Goal: Task Accomplishment & Management: Use online tool/utility

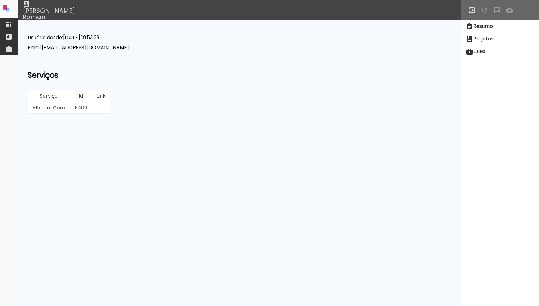
click at [271, 77] on h2 "Serviços" at bounding box center [239, 75] width 423 height 8
click at [9, 20] on paper-item at bounding box center [9, 24] width 18 height 13
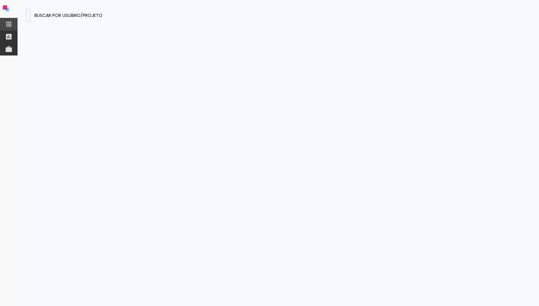
click at [29, 16] on input at bounding box center [29, 15] width 0 height 7
type input "[EMAIL_ADDRESS][DOMAIN_NAME]"
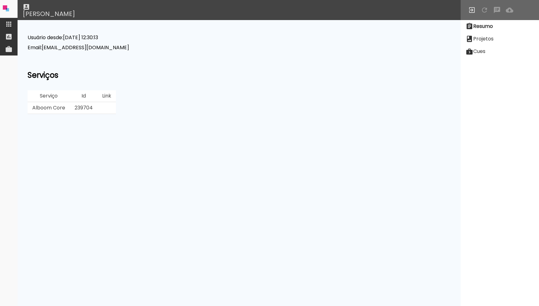
click at [0, 0] on slot "Projetos" at bounding box center [0, 0] width 0 height 0
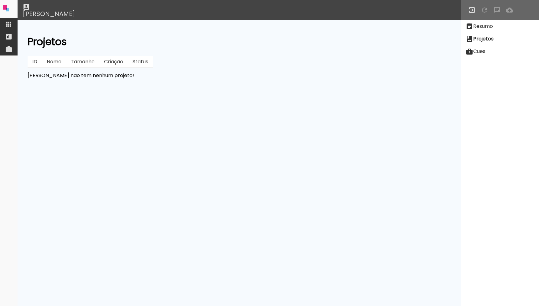
click at [0, 0] on slot "Resumo" at bounding box center [0, 0] width 0 height 0
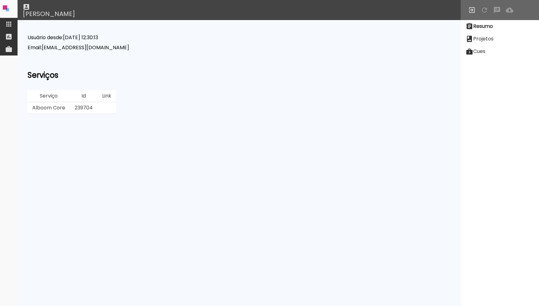
click at [0, 0] on slot "Projetos" at bounding box center [0, 0] width 0 height 0
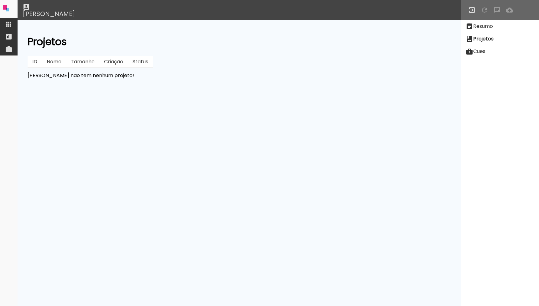
click at [472, 29] on iron-icon at bounding box center [469, 27] width 8 height 8
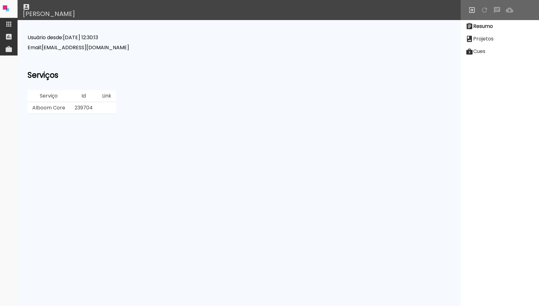
click at [0, 0] on slot "Projetos" at bounding box center [0, 0] width 0 height 0
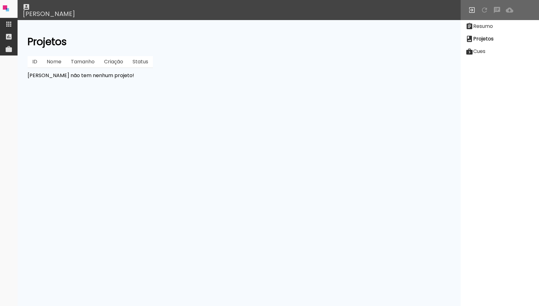
click at [0, 0] on slot "Projetos" at bounding box center [0, 0] width 0 height 0
click at [0, 0] on slot "Resumo" at bounding box center [0, 0] width 0 height 0
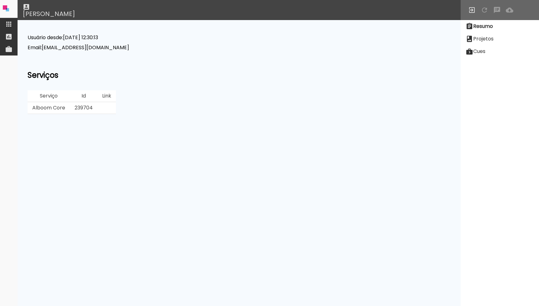
click at [0, 0] on slot "Projetos" at bounding box center [0, 0] width 0 height 0
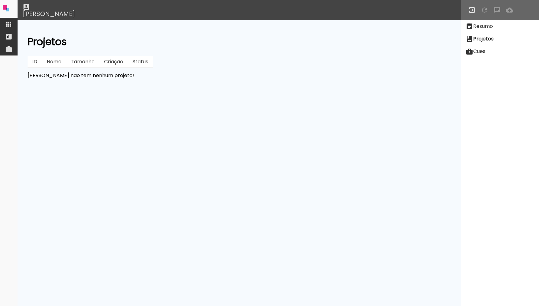
click at [0, 0] on slot "Resumo" at bounding box center [0, 0] width 0 height 0
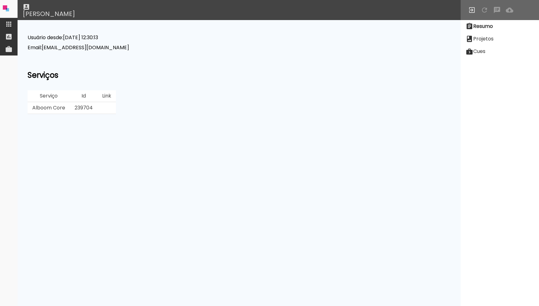
click at [12, 26] on iron-icon at bounding box center [9, 24] width 8 height 8
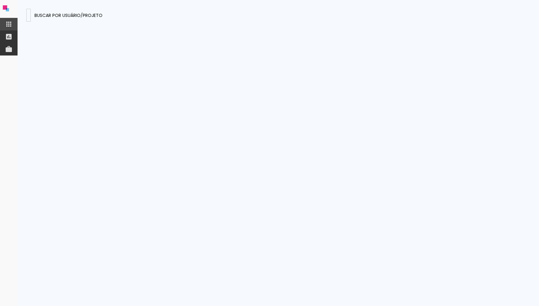
click at [29, 15] on input at bounding box center [29, 15] width 0 height 7
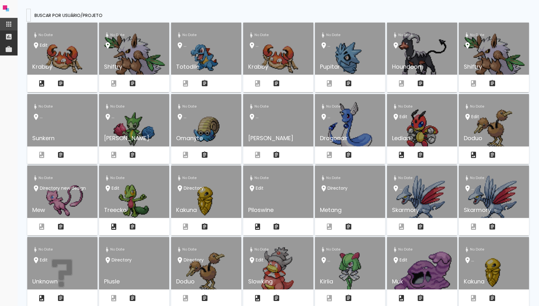
type input "[EMAIL_ADDRESS][DOMAIN_NAME]"
type paper-input "[EMAIL_ADDRESS][DOMAIN_NAME]"
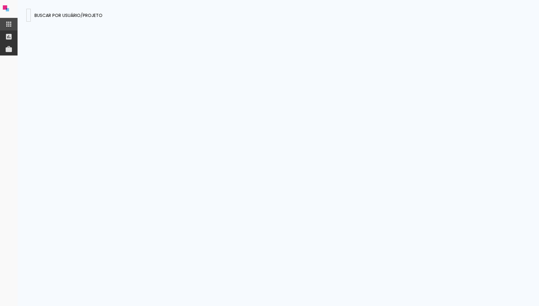
paste input "GfFJdpe7m7q2tvGgB"
type input "GfFJdpe7m7q2tvGgB"
type paper-input "GfFJdpe7m7q2tvGgB"
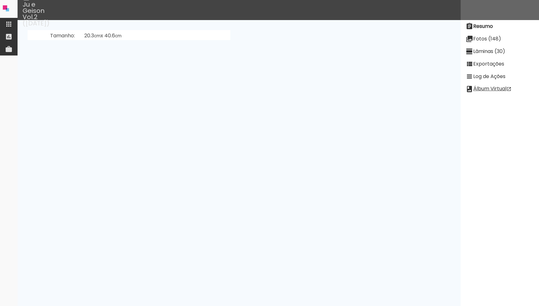
click at [475, 34] on paper-item "Fotos (148)" at bounding box center [499, 39] width 78 height 13
click at [0, 0] on slot "Lâminas (30)" at bounding box center [0, 0] width 0 height 0
click at [0, 0] on slot "Exportações" at bounding box center [0, 0] width 0 height 0
click at [0, 0] on slot "Exibir falha detectada em [DATE] 14:33:58" at bounding box center [0, 0] width 0 height 0
click at [6, 23] on iron-icon at bounding box center [9, 24] width 8 height 8
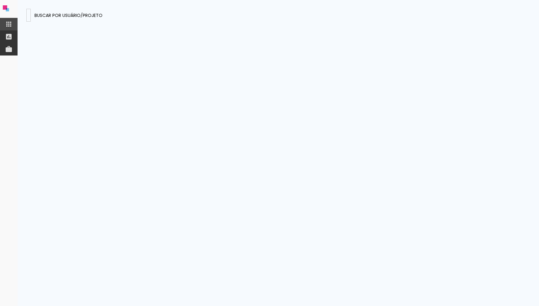
click at [29, 13] on input "GfFJdpe7m7q2tvGgB" at bounding box center [29, 15] width 0 height 7
type input "8cy9c2R8W7SThYjnc"
type paper-input "8cy9c2R8W7SThYjnc"
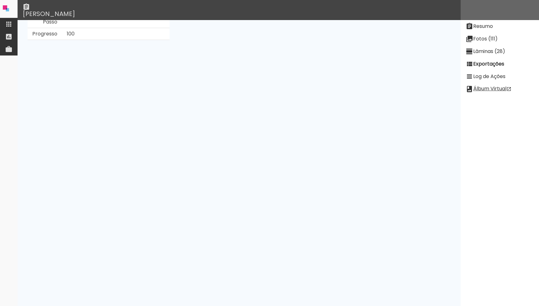
scroll to position [65, 0]
click at [0, 0] on slot "Ver Log" at bounding box center [0, 0] width 0 height 0
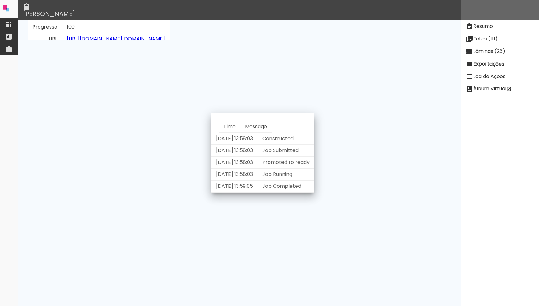
click at [250, 254] on td "Lâminas: gT9hNXrLv5kmotd8t,ou958f8ZSRa2uvmdf,u7afwGWBZx6YYnxKR,eisk7XN2qBvw4hNp…" at bounding box center [204, 254] width 103 height 42
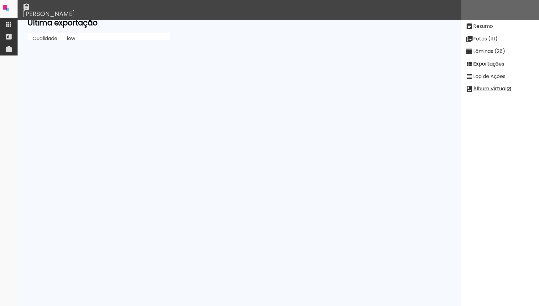
scroll to position [0, 0]
click at [489, 57] on paper-item "Lâminas (28)" at bounding box center [499, 51] width 78 height 13
click at [69, 40] on neon-animatable "[PERSON_NAME]" at bounding box center [239, 30] width 443 height 20
click at [0, 0] on slot "[PERSON_NAME]" at bounding box center [0, 0] width 0 height 0
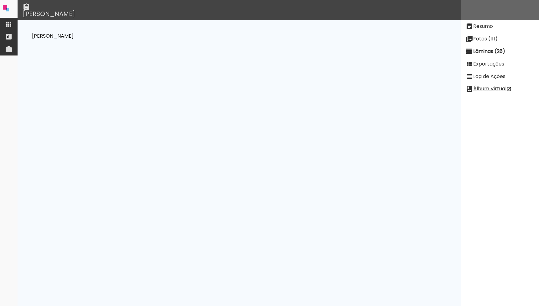
click at [484, 31] on paper-item "Resumo" at bounding box center [499, 26] width 78 height 13
click at [0, 0] on slot "Lâminas (28)" at bounding box center [0, 0] width 0 height 0
click at [0, 0] on slot "[PERSON_NAME]" at bounding box center [0, 0] width 0 height 0
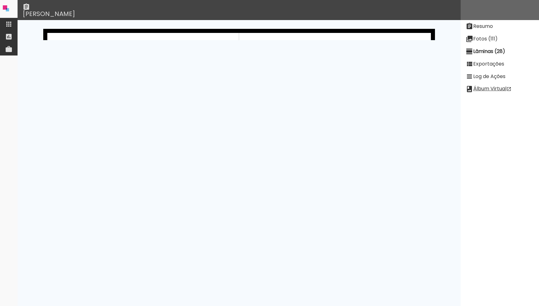
scroll to position [36, 0]
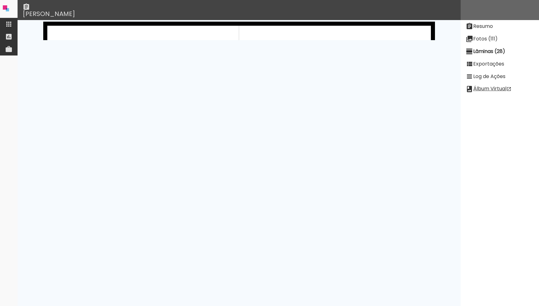
click at [7, 22] on iron-icon at bounding box center [9, 24] width 8 height 8
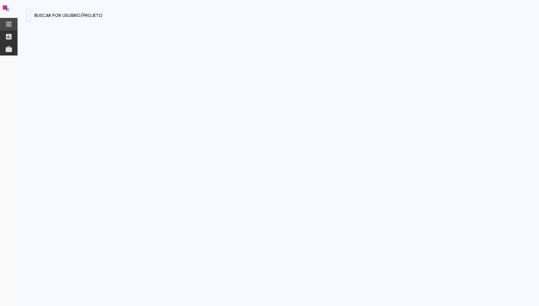
click at [29, 18] on input "8cy9c2R8W7SThYjnc" at bounding box center [29, 15] width 0 height 7
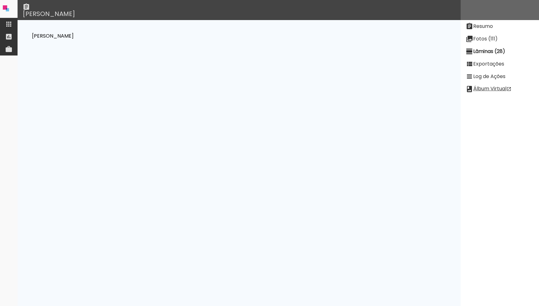
click at [0, 0] on slot "Exportações" at bounding box center [0, 0] width 0 height 0
click at [0, 0] on slot "Resumo" at bounding box center [0, 0] width 0 height 0
click at [504, 38] on paper-item "Fotos (111)" at bounding box center [499, 39] width 78 height 13
click at [506, 44] on paper-item "Fotos (111)" at bounding box center [499, 39] width 78 height 13
click at [506, 47] on paper-item "Lâminas (28)" at bounding box center [499, 51] width 78 height 13
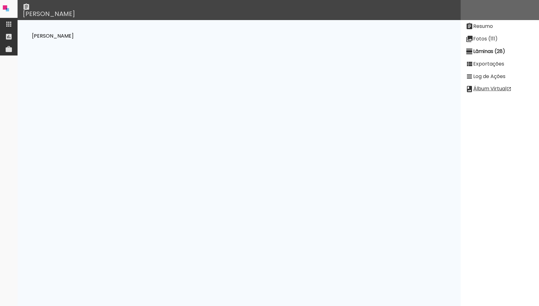
click at [506, 43] on paper-item "Fotos (111)" at bounding box center [499, 39] width 78 height 13
click at [485, 32] on paper-item "Resumo" at bounding box center [499, 26] width 78 height 13
click at [0, 0] on slot "Fotos (111)" at bounding box center [0, 0] width 0 height 0
click at [486, 47] on paper-item "Lâminas (28)" at bounding box center [499, 51] width 78 height 13
click at [76, 33] on paper-button "[PERSON_NAME]" at bounding box center [52, 36] width 47 height 12
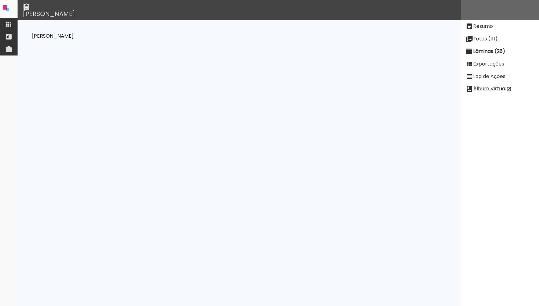
click at [0, 0] on slot "[PERSON_NAME]" at bounding box center [0, 0] width 0 height 0
click at [0, 0] on slot "Fotos (111)" at bounding box center [0, 0] width 0 height 0
click at [0, 0] on slot "Lâminas (28)" at bounding box center [0, 0] width 0 height 0
click at [340, 40] on neon-animatable "[PERSON_NAME]" at bounding box center [239, 30] width 443 height 20
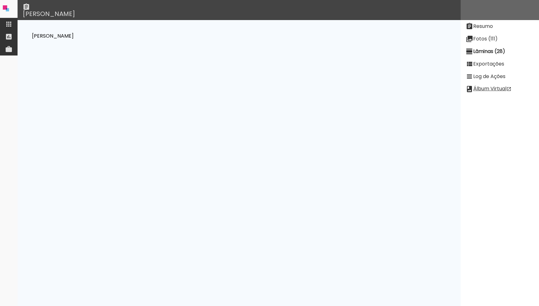
click at [71, 40] on paper-button "[PERSON_NAME]" at bounding box center [52, 36] width 47 height 12
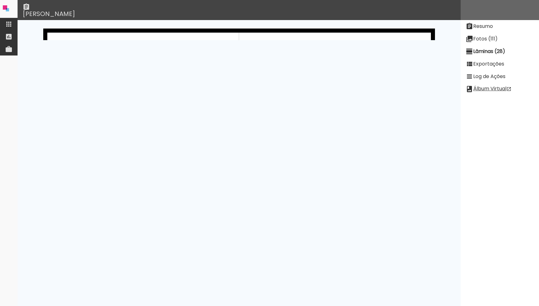
scroll to position [0, 0]
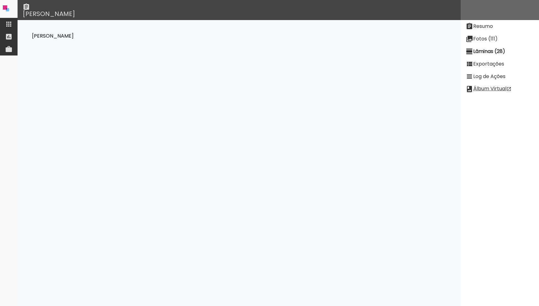
click at [479, 33] on paper-item "Fotos (111)" at bounding box center [499, 39] width 78 height 13
click at [0, 0] on slot "Fotos (111)" at bounding box center [0, 0] width 0 height 0
click at [479, 46] on paper-item "Lâminas (28)" at bounding box center [499, 51] width 78 height 13
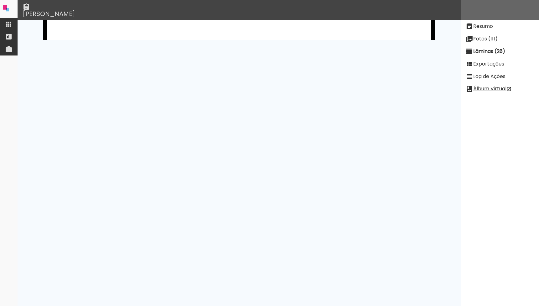
scroll to position [920, 0]
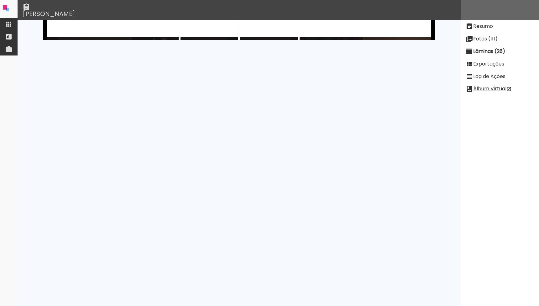
click at [497, 29] on paper-item "Resumo" at bounding box center [499, 26] width 78 height 13
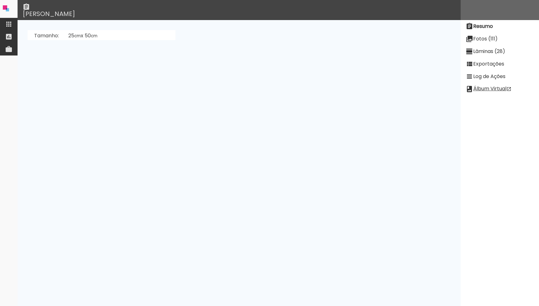
click at [0, 0] on slot "Fotos (111)" at bounding box center [0, 0] width 0 height 0
click at [479, 47] on paper-item "Lâminas (28)" at bounding box center [499, 51] width 78 height 13
click at [479, 42] on paper-item "Fotos (111)" at bounding box center [499, 39] width 78 height 13
click at [474, 59] on paper-item "Exportações" at bounding box center [499, 64] width 78 height 13
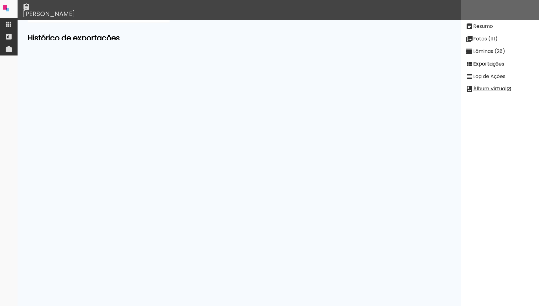
scroll to position [144, 0]
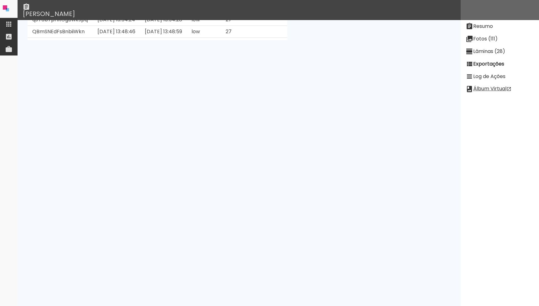
click at [275, 180] on td "Ver Log" at bounding box center [268, 174] width 39 height 42
click at [0, 0] on slot "Ver Log" at bounding box center [0, 0] width 0 height 0
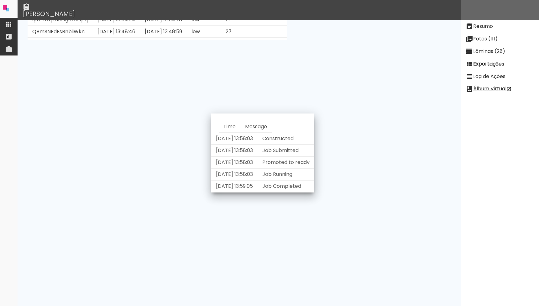
click at [343, 40] on neon-animatable "Ultima exportação Qualidade low Estado downloadable Passo Progresso 100 URL htt…" at bounding box center [239, 30] width 443 height 20
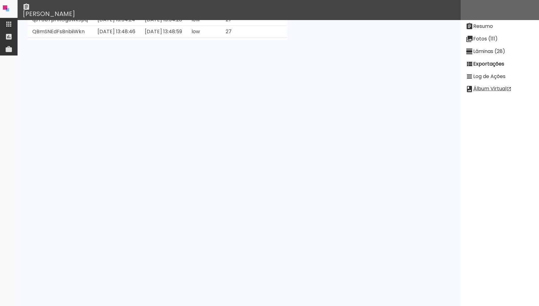
scroll to position [0, 0]
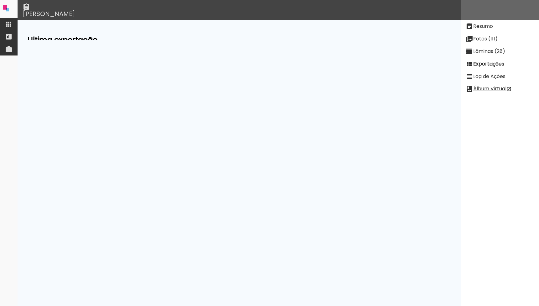
click at [0, 0] on slot "Fotos (111)" at bounding box center [0, 0] width 0 height 0
click at [480, 30] on paper-item "Resumo" at bounding box center [499, 26] width 78 height 13
click at [89, 86] on link "[PERSON_NAME] (MAbh6zmsXzC6Tnx8k)" at bounding box center [119, 85] width 102 height 7
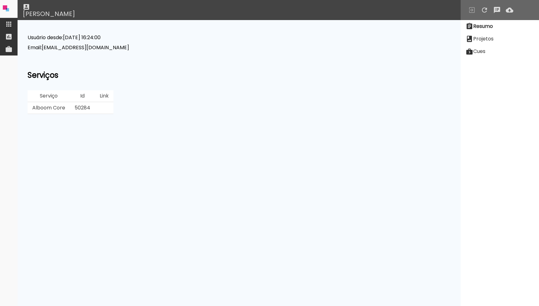
click at [83, 102] on td "50284" at bounding box center [82, 108] width 25 height 12
click at [83, 112] on td "50284" at bounding box center [82, 108] width 25 height 12
click at [83, 108] on td "50284" at bounding box center [82, 108] width 25 height 12
click at [225, 40] on neon-animatable "Usuário desde: May 07 2020 16:24:00 Email: raqueloczerny@gmail.com Serviços Ser…" at bounding box center [239, 30] width 443 height 20
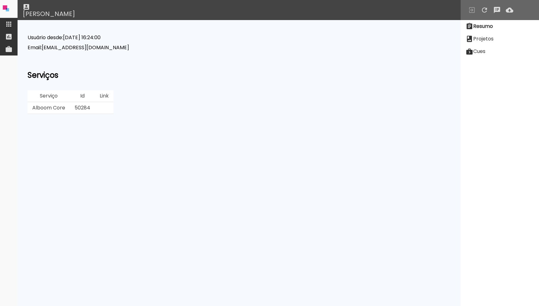
click at [3, 25] on paper-item at bounding box center [9, 24] width 18 height 13
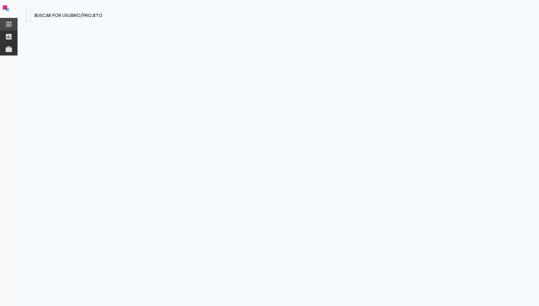
click at [29, 18] on input "8cy9c2R8W7SThYjnc" at bounding box center [29, 15] width 0 height 7
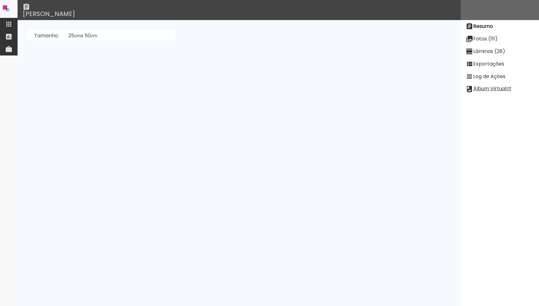
click at [0, 0] on slot "Fotos (111)" at bounding box center [0, 0] width 0 height 0
click at [0, 0] on slot "Lâminas (28)" at bounding box center [0, 0] width 0 height 0
click at [0, 0] on slot "Exportações" at bounding box center [0, 0] width 0 height 0
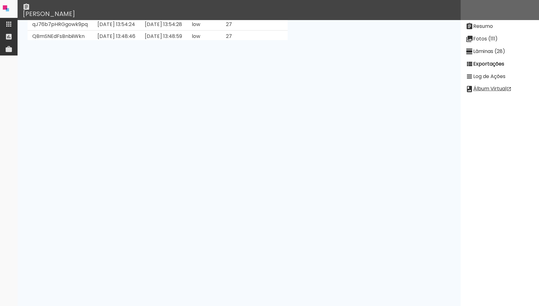
scroll to position [170, 0]
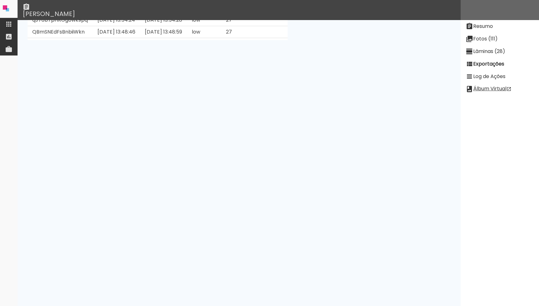
click at [0, 0] on slot "Ver Log" at bounding box center [0, 0] width 0 height 0
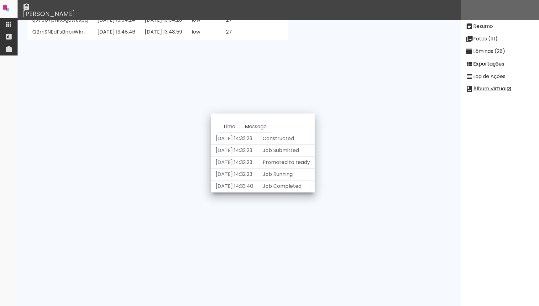
click at [342, 40] on neon-animatable "Ultima exportação Qualidade low Estado downloadable Passo Progresso 100 URL htt…" at bounding box center [239, 30] width 443 height 20
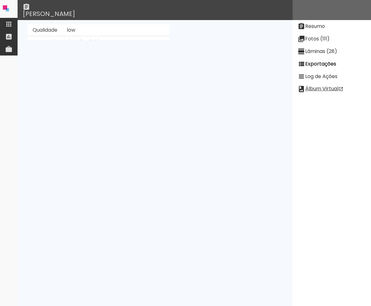
scroll to position [25, 0]
click at [249, 138] on td at bounding box center [254, 129] width 18 height 17
click at [0, 0] on slot "Exportações" at bounding box center [0, 0] width 0 height 0
click at [317, 47] on paper-item "Lâminas (28)" at bounding box center [331, 51] width 78 height 13
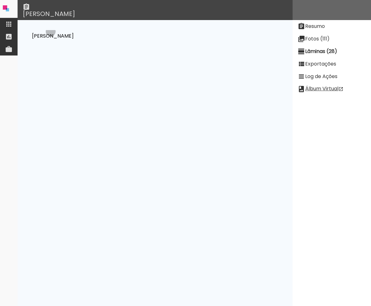
click at [50, 31] on paper-button "[PERSON_NAME]" at bounding box center [52, 36] width 47 height 12
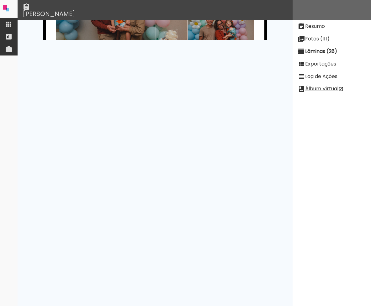
scroll to position [3308, 0]
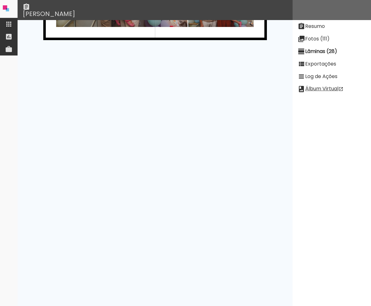
click at [163, 236] on quentale-layouter at bounding box center [154, 239] width 223 height 112
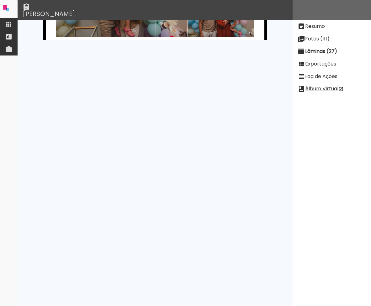
scroll to position [3181, 0]
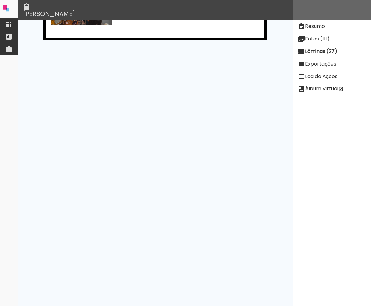
click at [335, 102] on div "Resumo Fotos (111) Lâminas (27) Exportações Log de Ações Álbum Virtual" at bounding box center [331, 152] width 78 height 381
click at [332, 119] on div "Resumo Fotos (111) Lâminas (27) Exportações Log de Ações Álbum Virtual" at bounding box center [331, 152] width 78 height 381
click at [11, 26] on iron-icon at bounding box center [9, 24] width 8 height 8
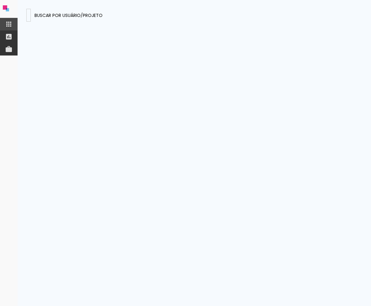
click at [29, 16] on input at bounding box center [29, 15] width 0 height 7
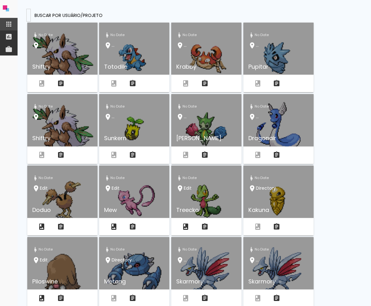
type input "JZggcNMNeZxu43T3a"
type paper-input "JZggcNMNeZxu43T3a"
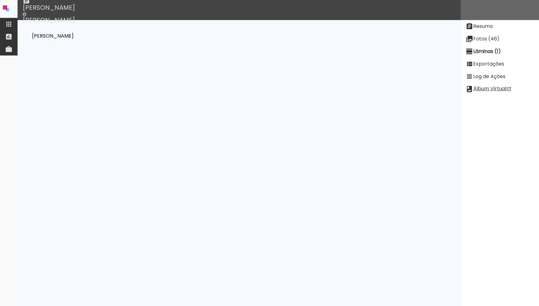
click at [49, 40] on paper-button "[PERSON_NAME]" at bounding box center [52, 36] width 47 height 12
